Goal: Transaction & Acquisition: Download file/media

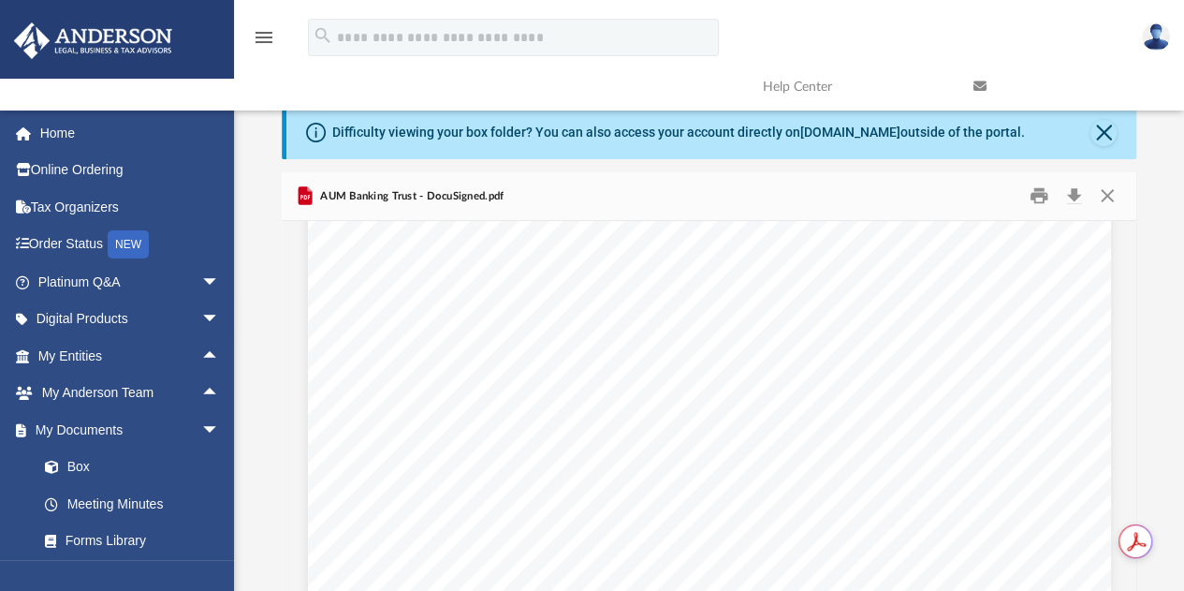
scroll to position [2477, 0]
click at [1111, 200] on button "Close" at bounding box center [1107, 196] width 34 height 29
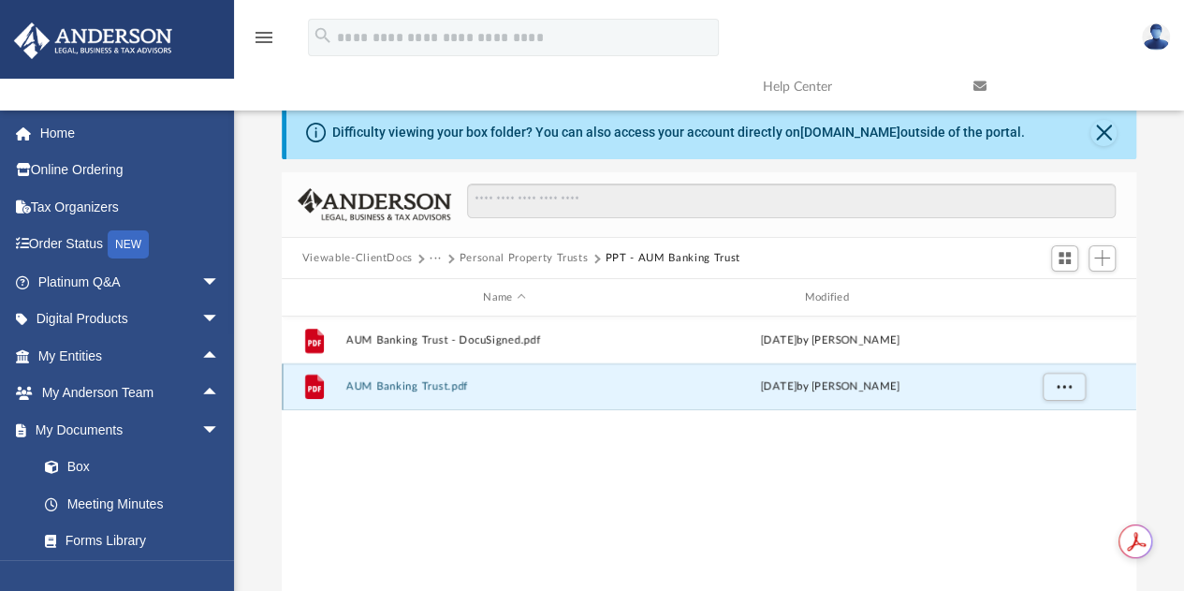
click at [389, 388] on button "AUM Banking Trust.pdf" at bounding box center [503, 387] width 317 height 12
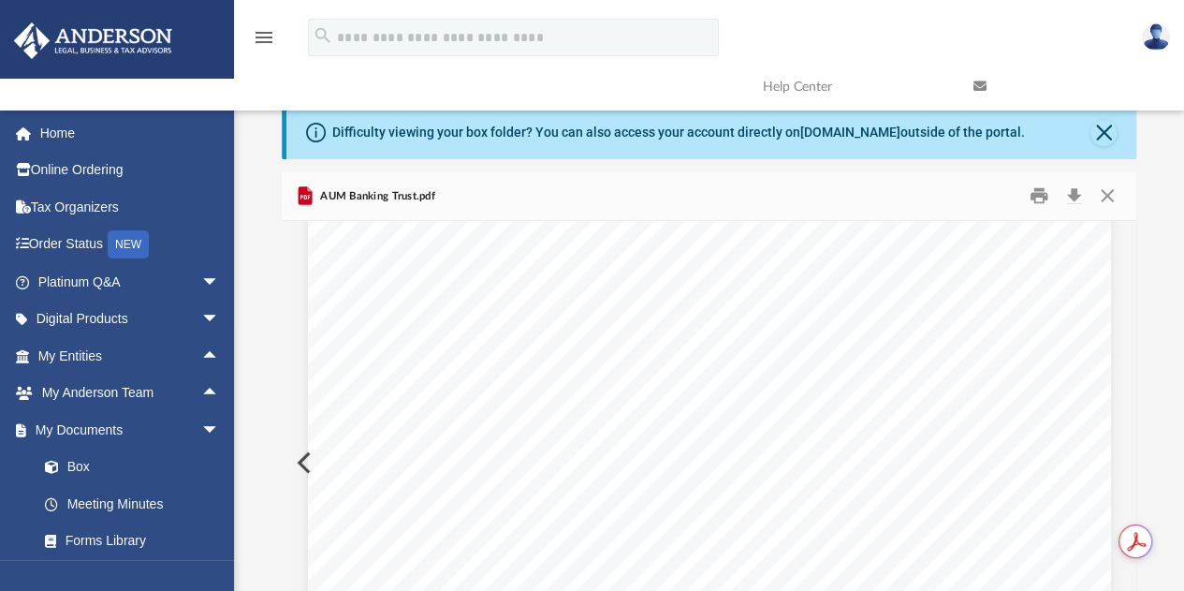
scroll to position [0, 0]
click at [1105, 196] on button "Close" at bounding box center [1107, 196] width 34 height 29
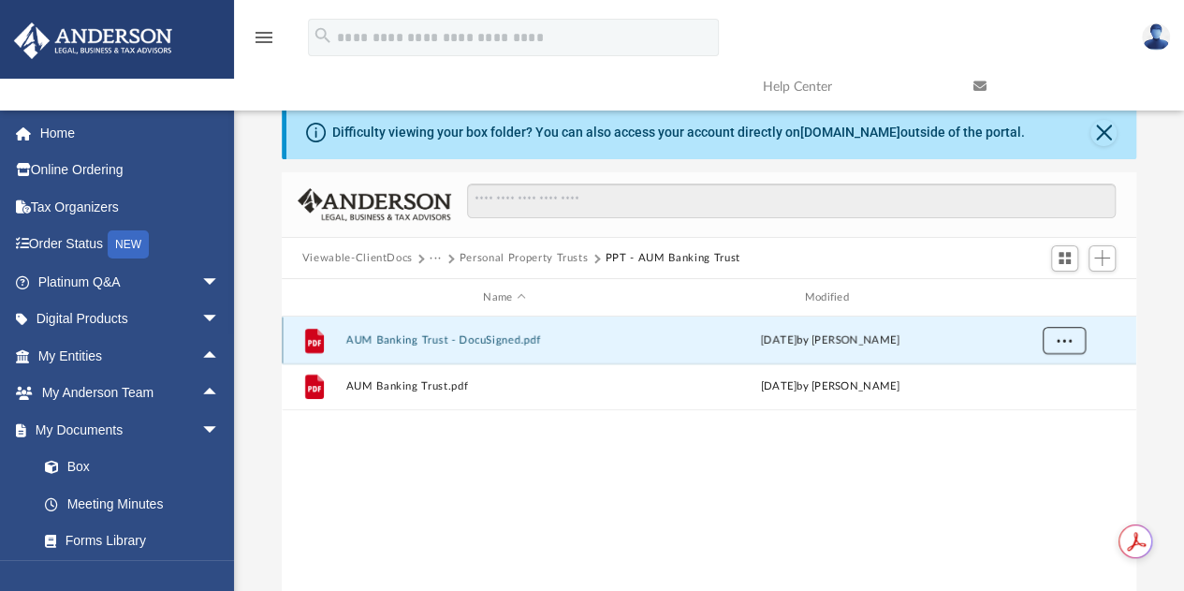
click at [1063, 338] on span "More options" at bounding box center [1063, 340] width 15 height 10
click at [1040, 406] on li "Download" at bounding box center [1046, 408] width 54 height 20
click at [526, 257] on button "Personal Property Trusts" at bounding box center [524, 258] width 129 height 17
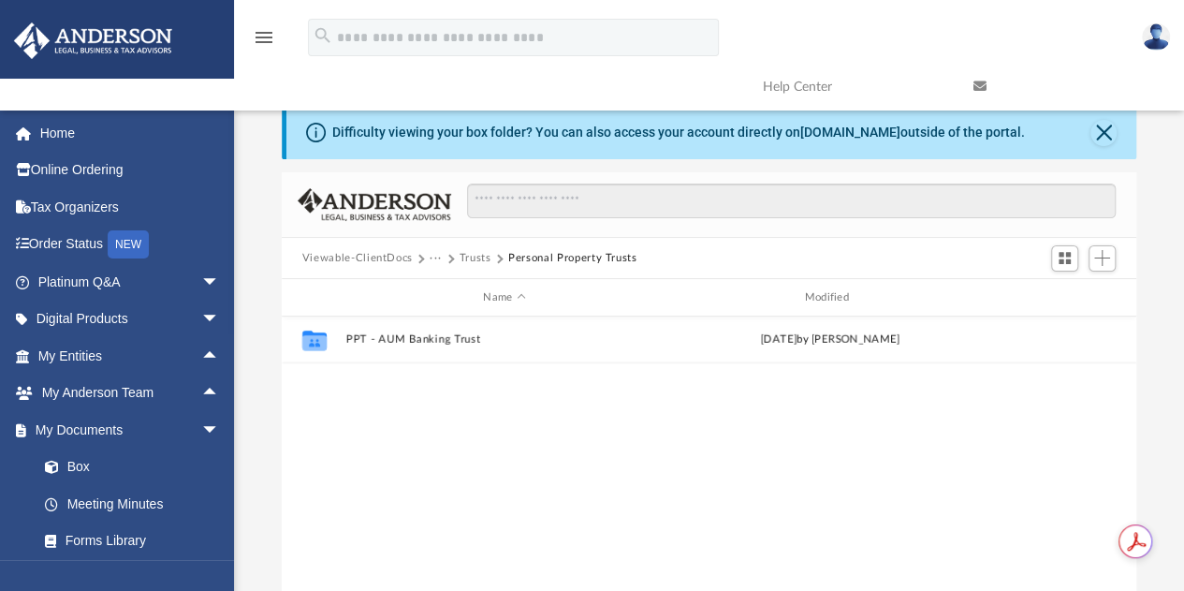
click at [468, 259] on button "Trusts" at bounding box center [476, 258] width 32 height 17
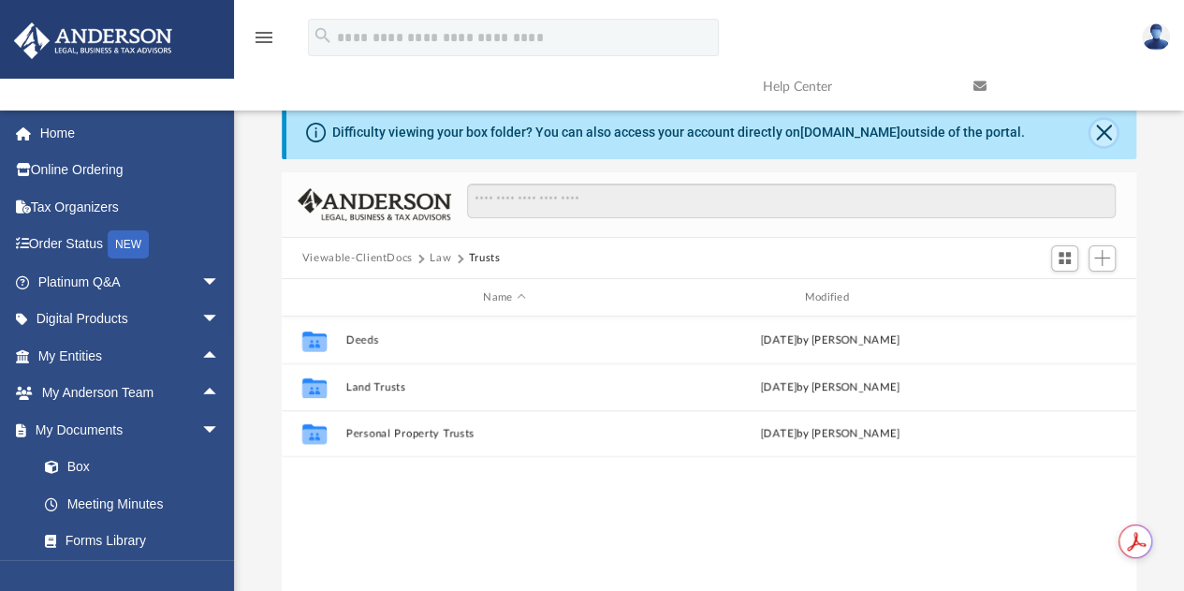
click at [1108, 136] on button "Close" at bounding box center [1103, 133] width 26 height 26
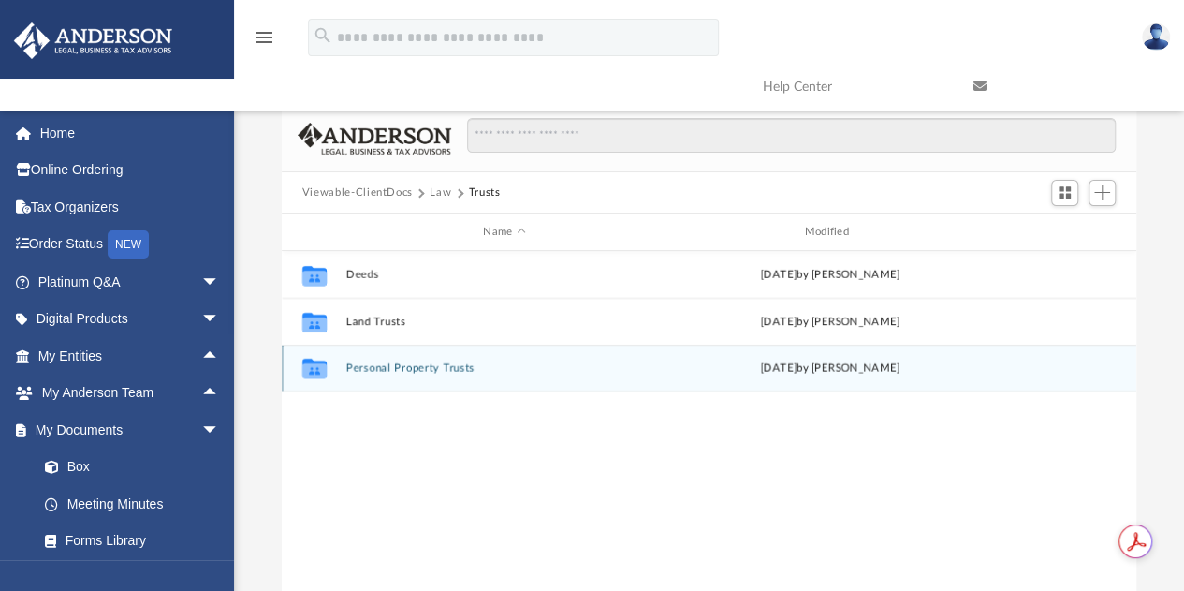
click at [396, 368] on button "Personal Property Trusts" at bounding box center [503, 368] width 317 height 12
